Goal: Task Accomplishment & Management: Manage account settings

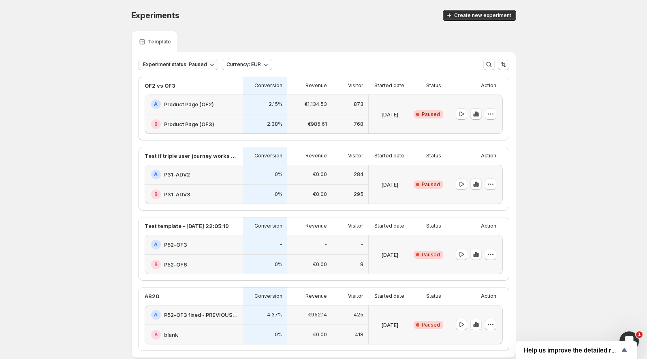
click at [208, 64] on icon "button" at bounding box center [212, 64] width 8 height 8
click at [160, 103] on p "Paused" at bounding box center [160, 107] width 19 height 8
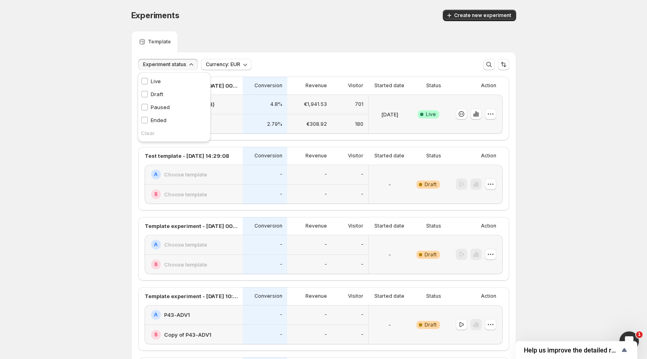
click at [479, 112] on icon "button" at bounding box center [476, 114] width 8 height 8
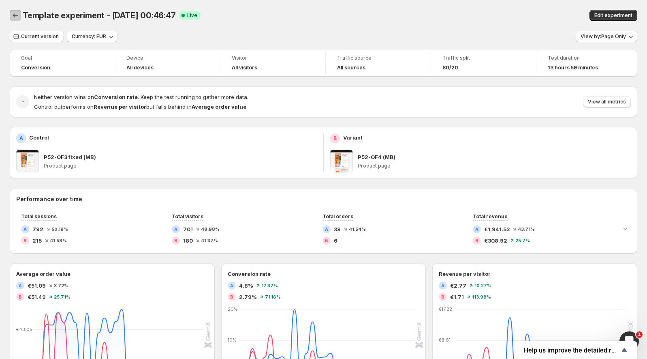
click at [13, 12] on icon "Back" at bounding box center [15, 15] width 8 height 8
